Goal: Transaction & Acquisition: Purchase product/service

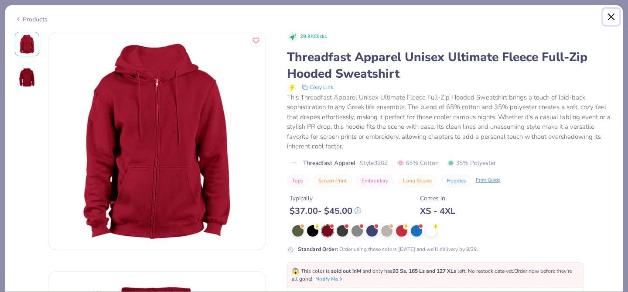
click at [610, 16] on button "Close" at bounding box center [611, 17] width 17 height 17
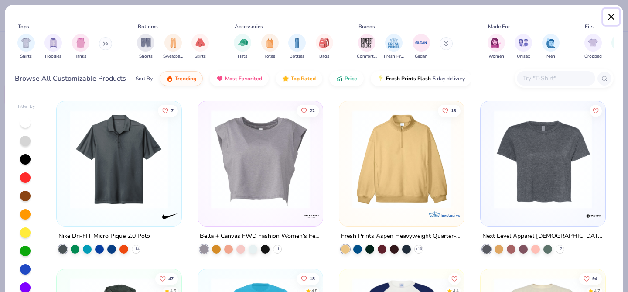
click at [608, 16] on button "Close" at bounding box center [611, 17] width 17 height 17
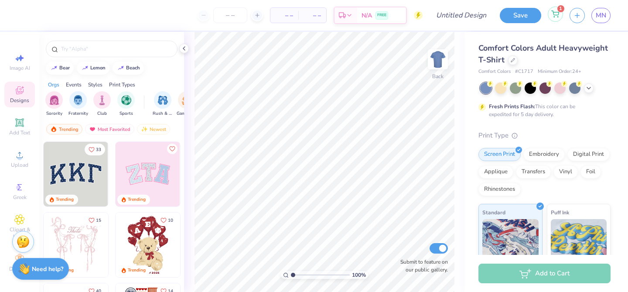
click at [553, 18] on div "1" at bounding box center [554, 14] width 15 height 15
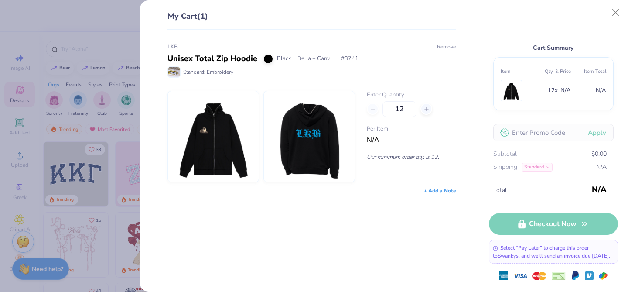
click at [227, 124] on img at bounding box center [213, 136] width 75 height 91
click at [312, 127] on img at bounding box center [309, 136] width 75 height 91
click at [373, 107] on div "12" at bounding box center [411, 109] width 89 height 16
click at [372, 107] on div "12" at bounding box center [411, 109] width 89 height 16
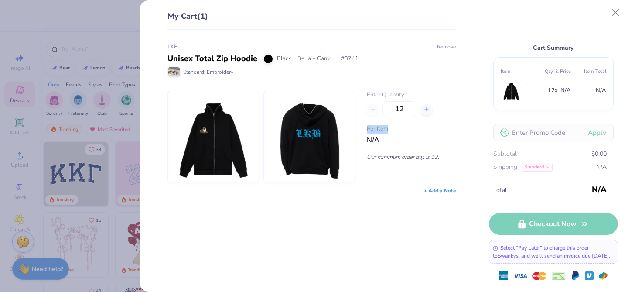
click at [372, 107] on div "12" at bounding box center [411, 109] width 89 height 16
click at [386, 78] on div "LKB Unisex Total Zip Hoodie Black Bella + Canvas # 3741 Standard: Embroidery Re…" at bounding box center [311, 119] width 289 height 152
click at [405, 109] on input "12" at bounding box center [399, 109] width 34 height 16
click at [424, 35] on div "LKB Unisex Total Zip Hoodie Black Bella + Canvas # 3741 Standard: Embroidery Re…" at bounding box center [308, 161] width 317 height 262
type input "12"
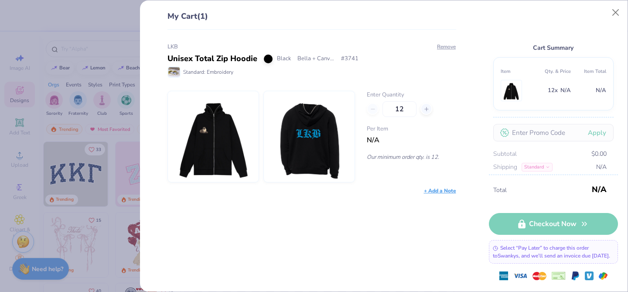
click at [330, 136] on img at bounding box center [309, 136] width 75 height 91
click at [307, 142] on img at bounding box center [309, 136] width 75 height 91
click at [172, 72] on img at bounding box center [173, 72] width 11 height 10
click at [224, 112] on img at bounding box center [213, 136] width 75 height 91
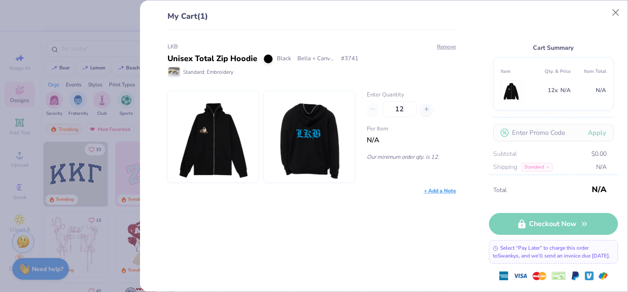
click at [224, 112] on img at bounding box center [213, 136] width 75 height 91
click at [618, 6] on button "Close" at bounding box center [615, 12] width 17 height 17
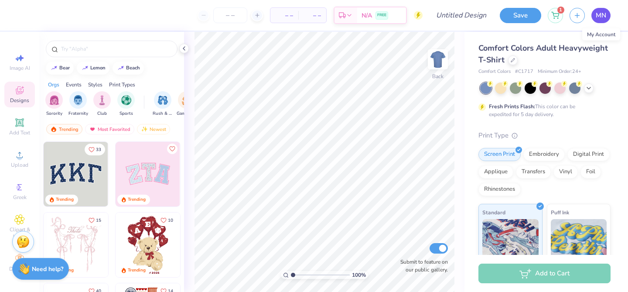
click at [598, 22] on link "MN" at bounding box center [600, 15] width 19 height 15
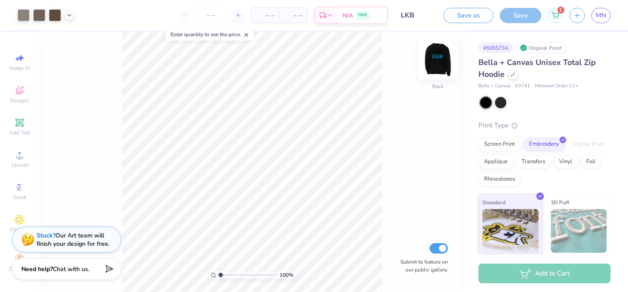
click at [433, 54] on img at bounding box center [437, 59] width 35 height 35
click at [248, 34] on line at bounding box center [246, 35] width 3 height 3
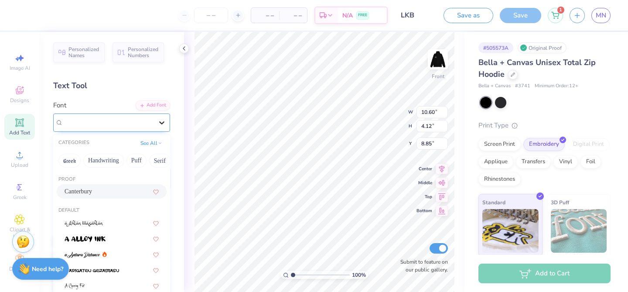
click at [154, 119] on div at bounding box center [162, 123] width 16 height 16
click at [184, 48] on icon at bounding box center [183, 48] width 7 height 7
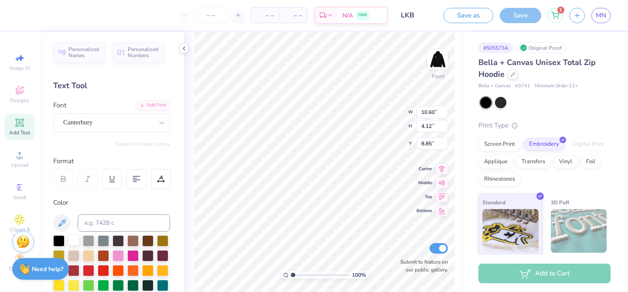
click at [77, 238] on div at bounding box center [73, 239] width 11 height 11
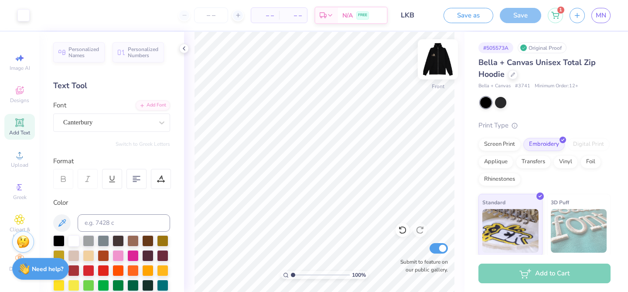
click at [439, 63] on img at bounding box center [437, 59] width 35 height 35
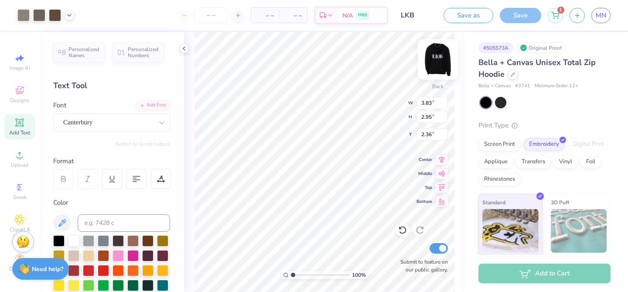
click at [434, 58] on img at bounding box center [437, 59] width 35 height 35
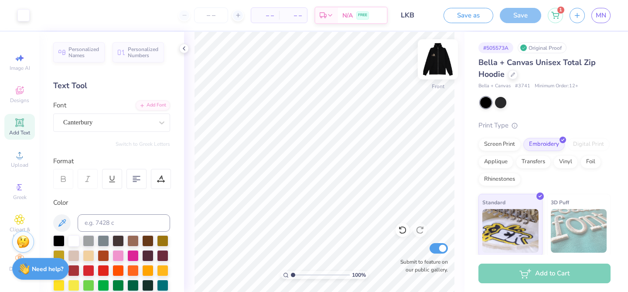
click at [434, 58] on img at bounding box center [437, 59] width 35 height 35
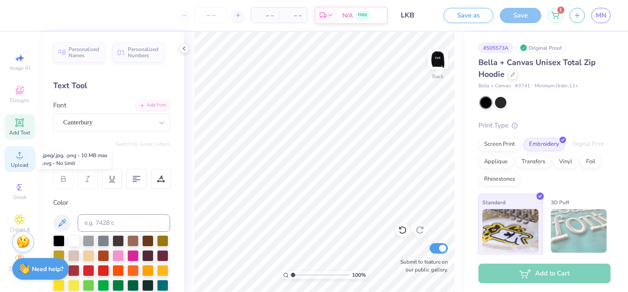
click at [18, 156] on circle at bounding box center [19, 157] width 5 height 5
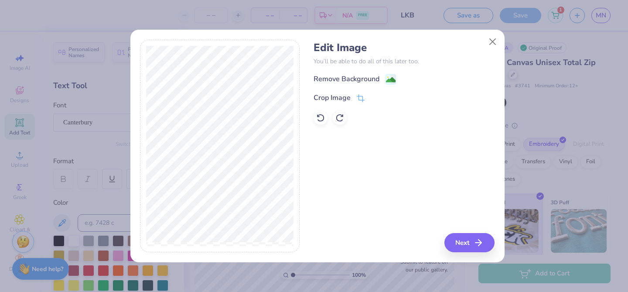
click at [392, 66] on div "Edit Image You’ll be able to do all of this later too. Remove Background Crop I…" at bounding box center [403, 82] width 181 height 83
click at [388, 74] on div "Remove Background" at bounding box center [403, 79] width 181 height 11
click at [390, 82] on image at bounding box center [391, 81] width 10 height 10
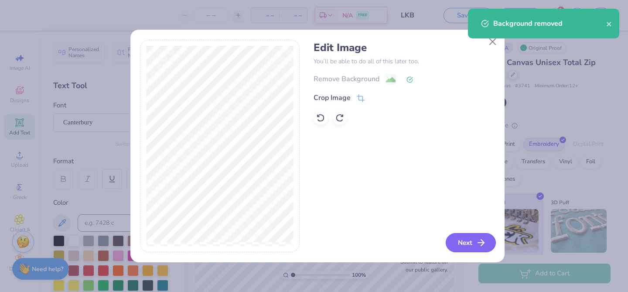
click at [463, 244] on button "Next" at bounding box center [470, 242] width 50 height 19
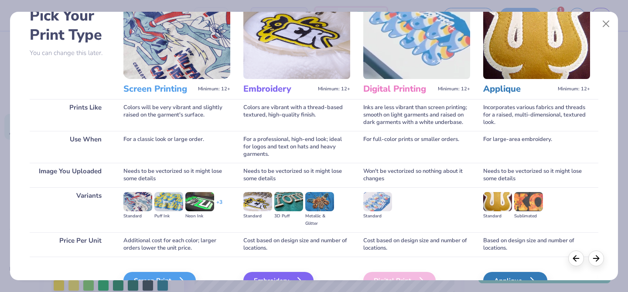
scroll to position [92, 0]
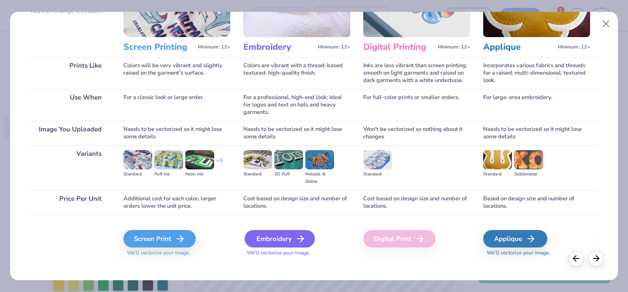
click at [282, 232] on div "Embroidery" at bounding box center [280, 238] width 70 height 17
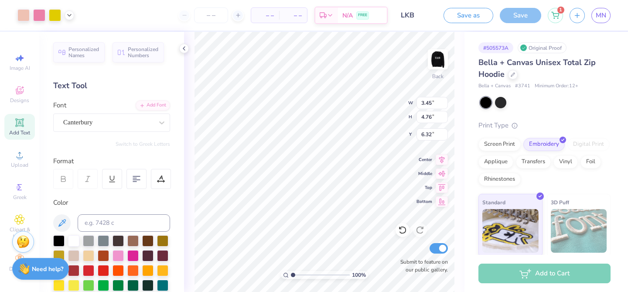
type input "3.45"
type input "4.76"
type input "3.00"
type input "2.34"
type input "3.23"
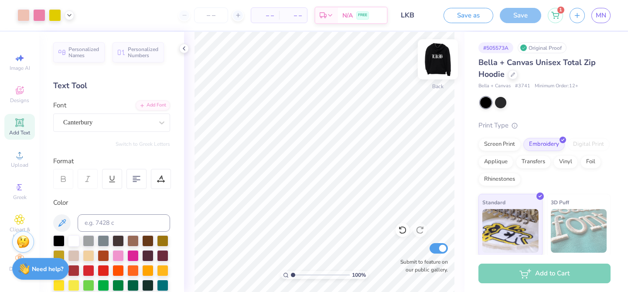
click at [427, 74] on img at bounding box center [437, 59] width 35 height 35
click at [435, 61] on img at bounding box center [437, 59] width 35 height 35
click at [17, 139] on div "Image AI Designs Add Text Upload Greek Clipart & logos Decorate" at bounding box center [19, 162] width 31 height 226
click at [16, 123] on icon at bounding box center [19, 122] width 7 height 7
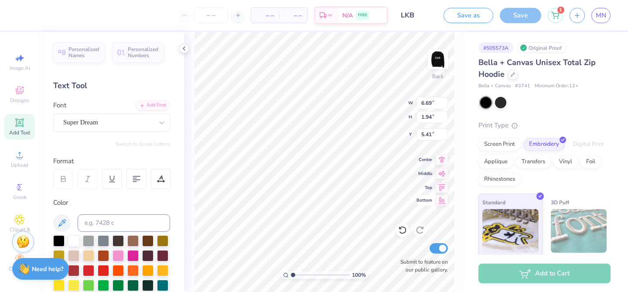
scroll to position [7, 1]
type textarea "T"
type textarea "PRINCESS"
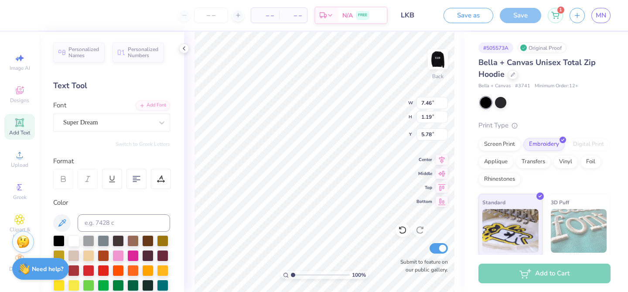
type textarea "MR. PRINCESS"
click at [187, 69] on div "100 % Back W 7.46 7.46 " H 1.19 1.19 " Y 5.78 5.78 " Center Middle Top Bottom S…" at bounding box center [324, 162] width 280 height 260
type input "5.99"
type input "0.68"
type input "3.00"
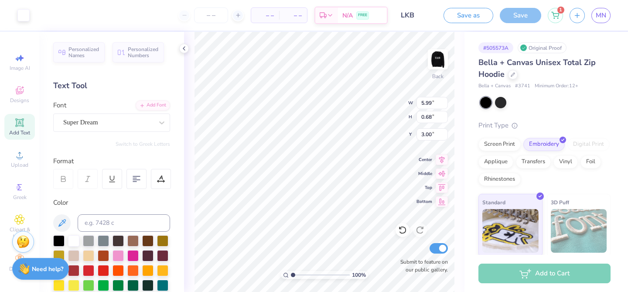
scroll to position [7, 1]
type textarea "MR."
click at [14, 128] on div "Add Text" at bounding box center [19, 127] width 31 height 26
type input "2.37"
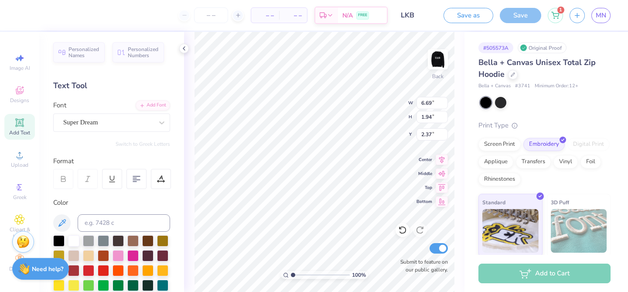
type textarea "T"
type textarea "PRINCESS"
type input "7.24"
type input "1.15"
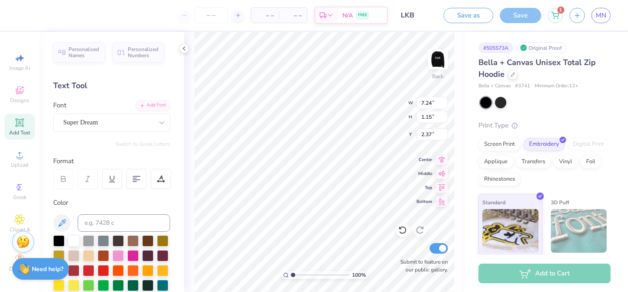
type input "2.76"
type input "4.13"
type input "0.66"
type input "3.00"
